Goal: Information Seeking & Learning: Find specific fact

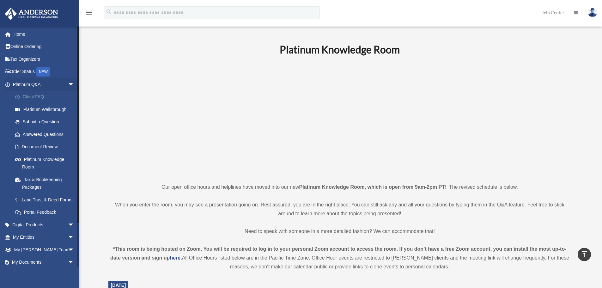
scroll to position [253, 0]
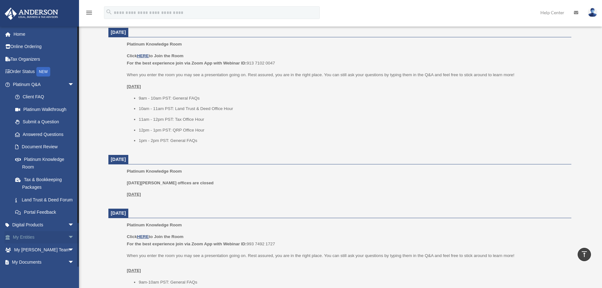
click at [31, 243] on link "My Entities arrow_drop_down" at bounding box center [43, 237] width 79 height 13
click at [68, 243] on span "arrow_drop_down" at bounding box center [74, 237] width 13 height 13
click at [27, 253] on link "Overview" at bounding box center [46, 249] width 75 height 13
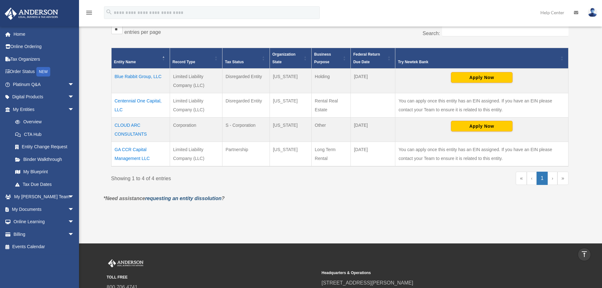
scroll to position [57, 0]
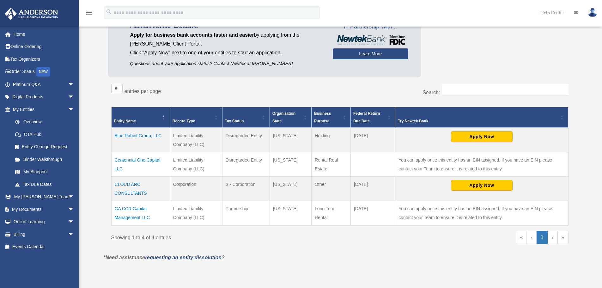
click at [127, 135] on td "Blue Rabbit Group, LLC" at bounding box center [140, 140] width 58 height 25
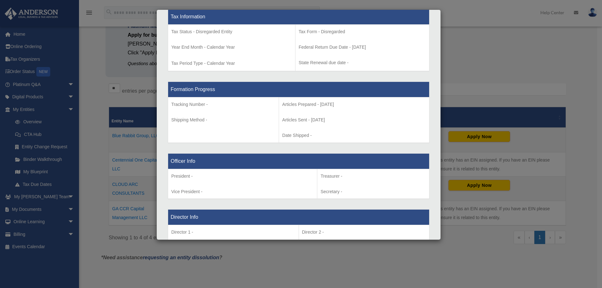
scroll to position [0, 0]
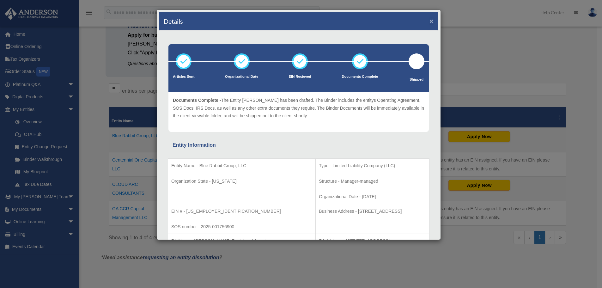
click at [429, 21] on button "×" at bounding box center [431, 21] width 4 height 7
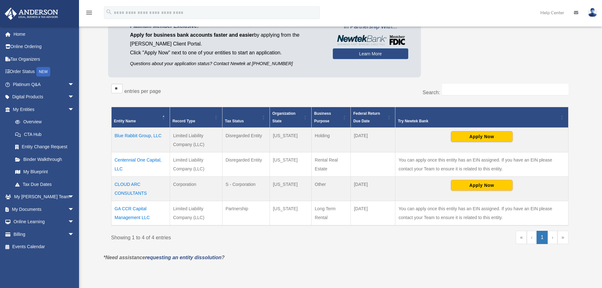
click at [143, 161] on td "Centennial One Capital, LLC" at bounding box center [140, 164] width 58 height 24
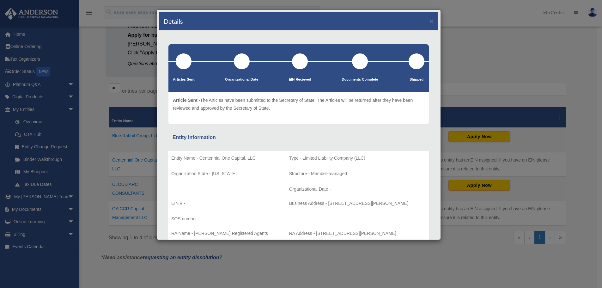
scroll to position [84, 0]
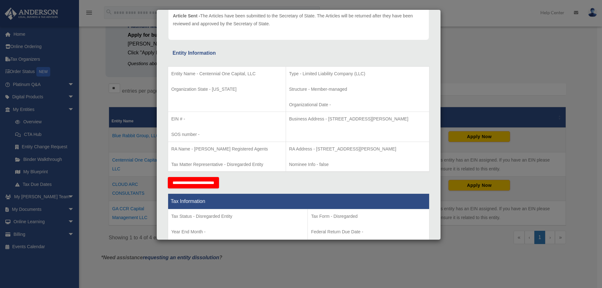
drag, startPoint x: 315, startPoint y: 119, endPoint x: 414, endPoint y: 117, distance: 99.8
click at [414, 117] on p "Business Address - [STREET_ADDRESS][PERSON_NAME]" at bounding box center [357, 119] width 137 height 8
copy p "[STREET_ADDRESS][PERSON_NAME]"
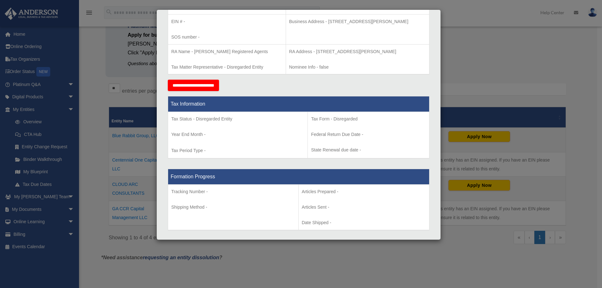
scroll to position [0, 0]
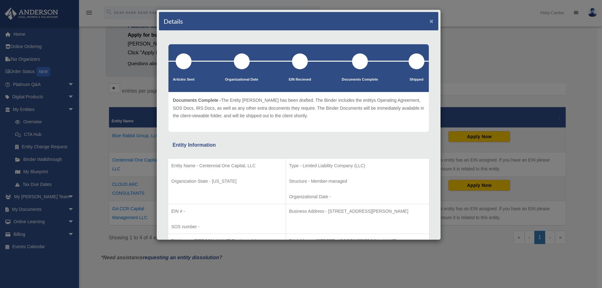
click at [429, 21] on button "×" at bounding box center [431, 21] width 4 height 7
